Goal: Task Accomplishment & Management: Manage account settings

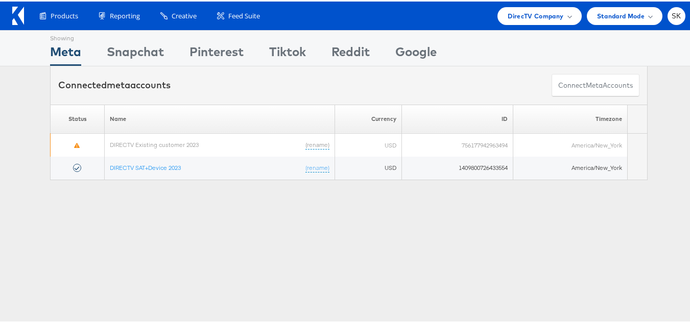
click at [24, 12] on div at bounding box center [20, 14] width 17 height 23
click at [18, 13] on icon at bounding box center [18, 14] width 12 height 18
click at [676, 11] on div "SK" at bounding box center [676, 15] width 18 height 18
click at [675, 15] on div "SK" at bounding box center [676, 15] width 18 height 18
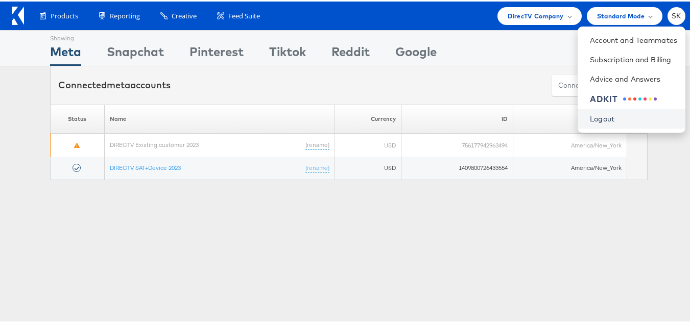
click at [594, 118] on link "Logout" at bounding box center [633, 117] width 87 height 10
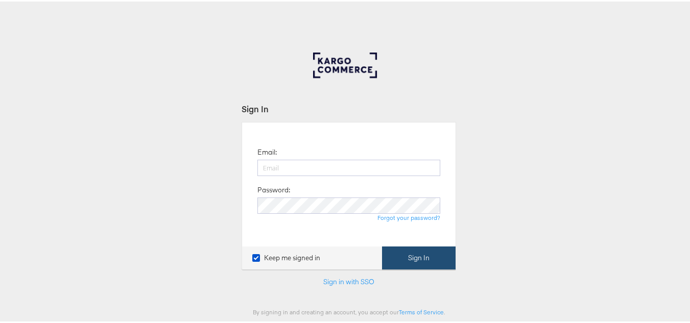
type input "[PERSON_NAME][EMAIL_ADDRESS][DOMAIN_NAME]"
click at [435, 246] on button "Sign In" at bounding box center [419, 256] width 74 height 23
